Goal: Navigation & Orientation: Find specific page/section

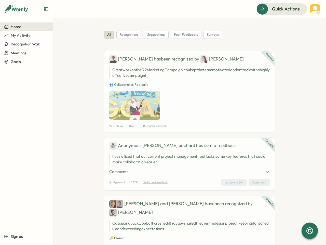
click at [163, 122] on div "Example [PERSON_NAME] has been recognized by [PERSON_NAME] Great work on the Q2…" at bounding box center [189, 91] width 171 height 81
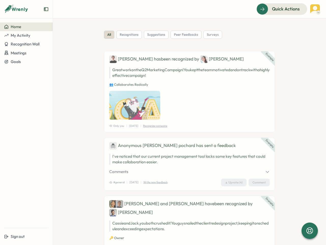
click at [163, 122] on div "Example [PERSON_NAME] has been recognized by [PERSON_NAME] Great work on the Q2…" at bounding box center [189, 91] width 171 height 81
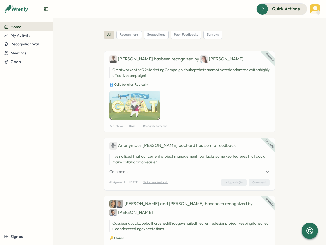
click at [46, 9] on icon "Expand sidebar" at bounding box center [46, 9] width 5 height 5
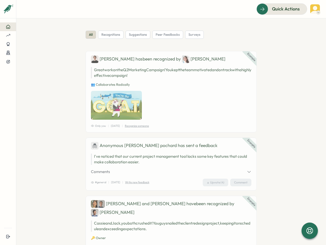
click at [12, 27] on div at bounding box center [8, 26] width 8 height 5
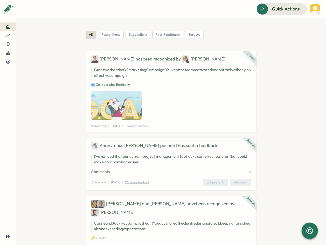
click at [26, 35] on section "all recognitions suggestions peer feedbacks surveys Example [PERSON_NAME] has b…" at bounding box center [171, 131] width 310 height 226
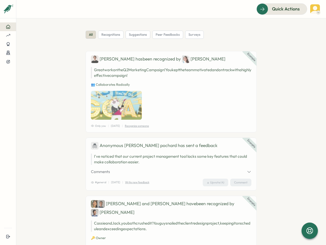
click at [26, 44] on section "all recognitions suggestions peer feedbacks surveys Example [PERSON_NAME] has b…" at bounding box center [171, 131] width 310 height 226
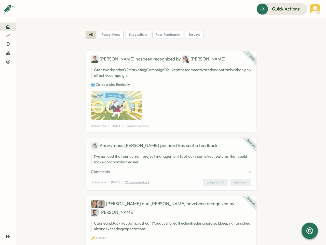
click at [26, 53] on section "all recognitions suggestions peer feedbacks surveys Example [PERSON_NAME] has b…" at bounding box center [171, 131] width 310 height 226
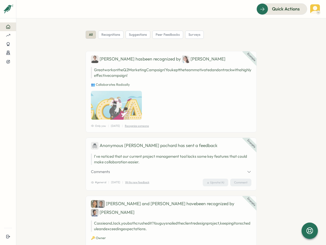
click at [26, 62] on section "all recognitions suggestions peer feedbacks surveys Example [PERSON_NAME] has b…" at bounding box center [171, 131] width 310 height 226
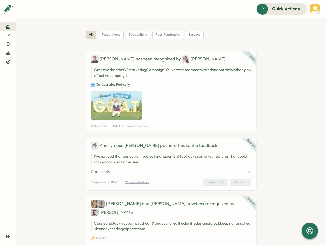
click at [26, 236] on section "all recognitions suggestions peer feedbacks surveys Example [PERSON_NAME] has b…" at bounding box center [171, 131] width 310 height 226
click at [282, 9] on span "Quick Actions" at bounding box center [286, 9] width 28 height 7
